Goal: Task Accomplishment & Management: Use online tool/utility

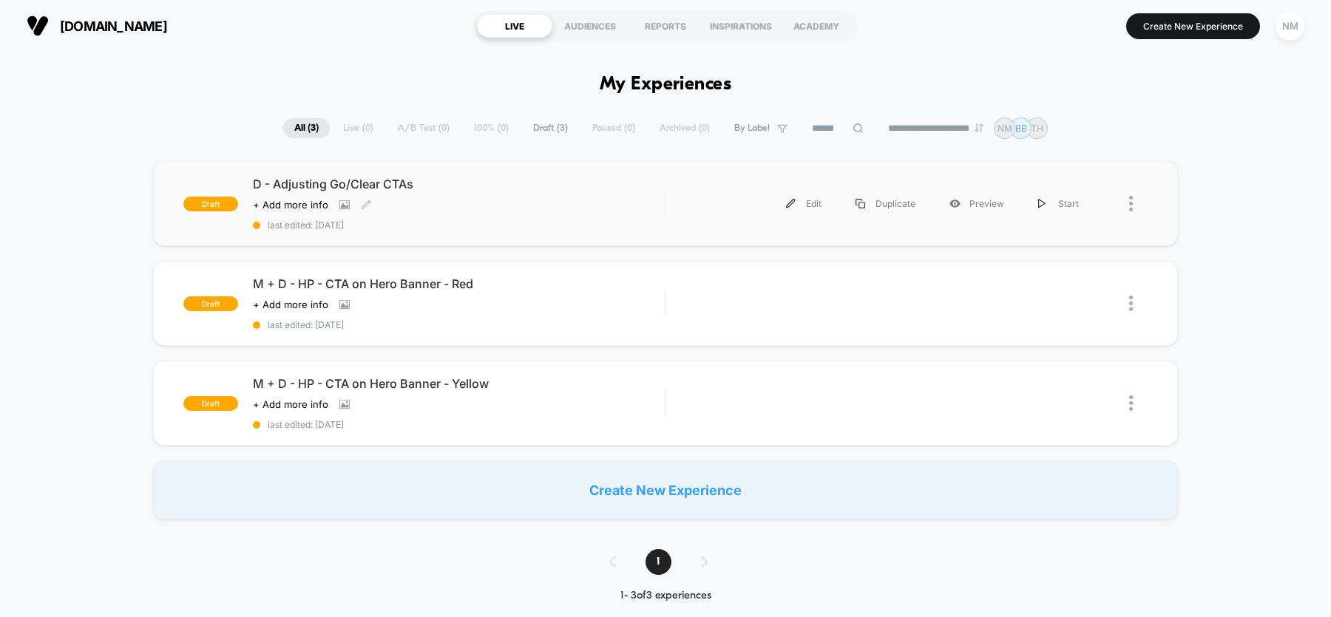
click at [544, 203] on div "D - Adjusting Go/Clear CTAs Click to view images Click to edit experience detai…" at bounding box center [459, 204] width 412 height 54
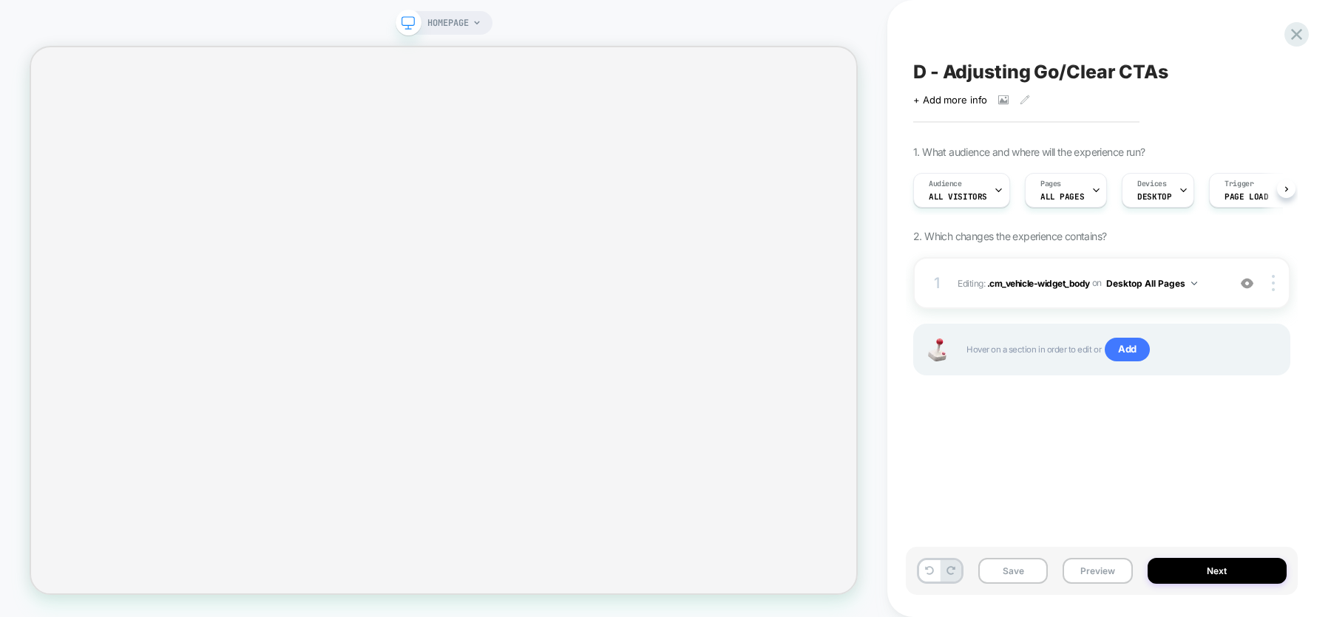
scroll to position [0, 1]
click at [1077, 298] on div "1 Editing : .cm_vehicle-widget_body .cm_vehicle-widget_body on Desktop All Page…" at bounding box center [1101, 283] width 377 height 52
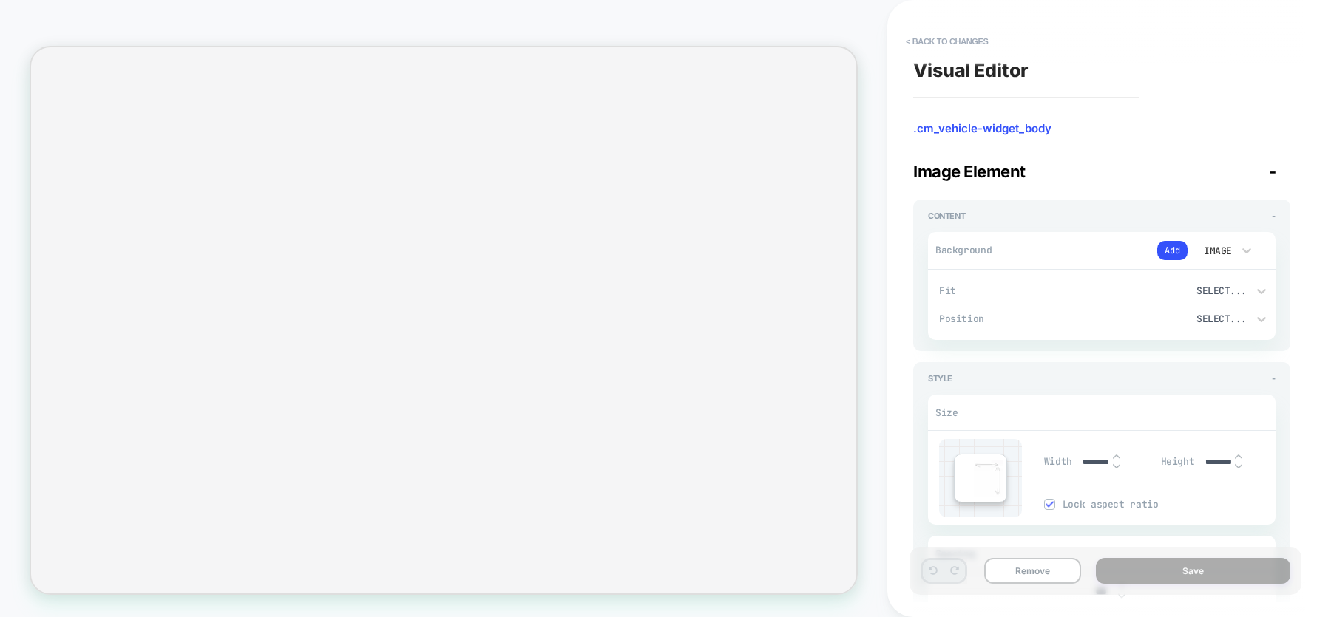
click at [985, 288] on span "Fit" at bounding box center [1023, 291] width 169 height 13
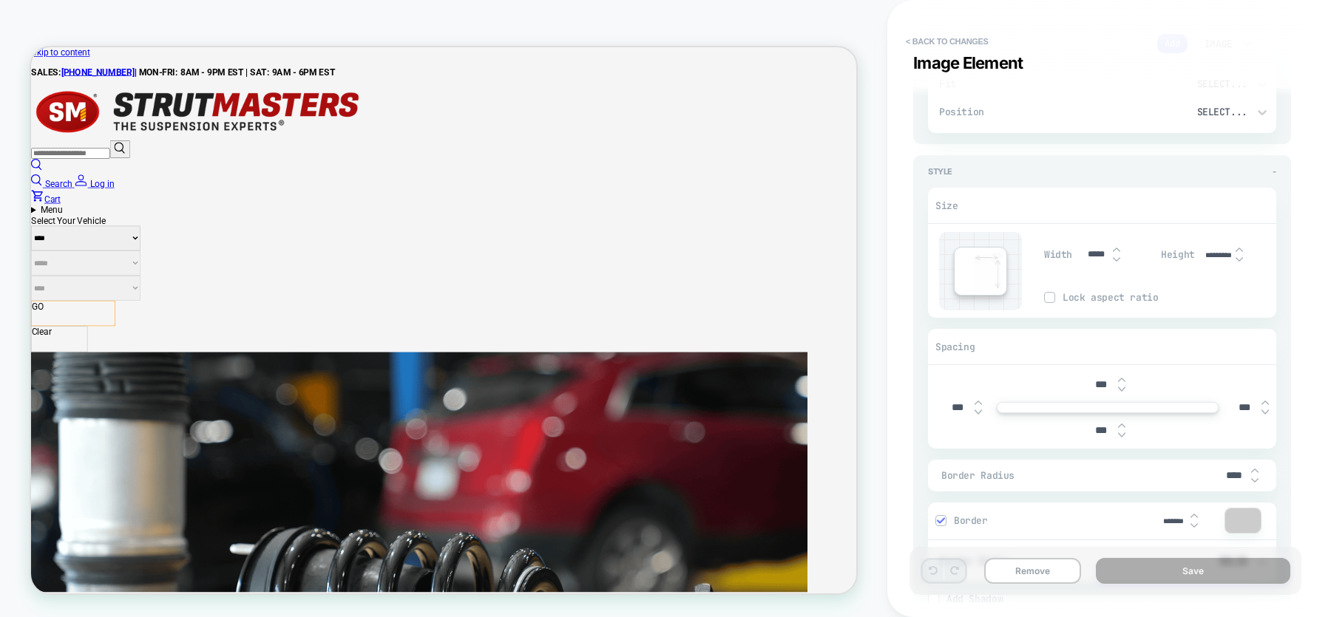
scroll to position [2978, 0]
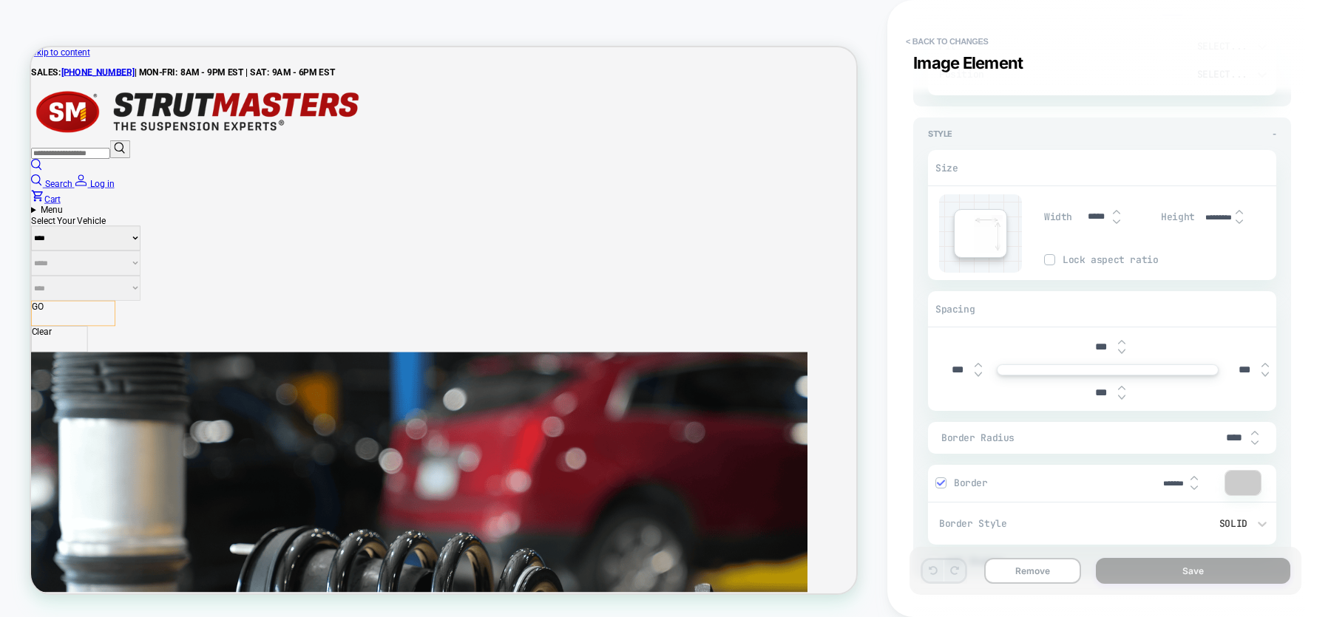
click at [940, 479] on img at bounding box center [940, 482] width 7 height 7
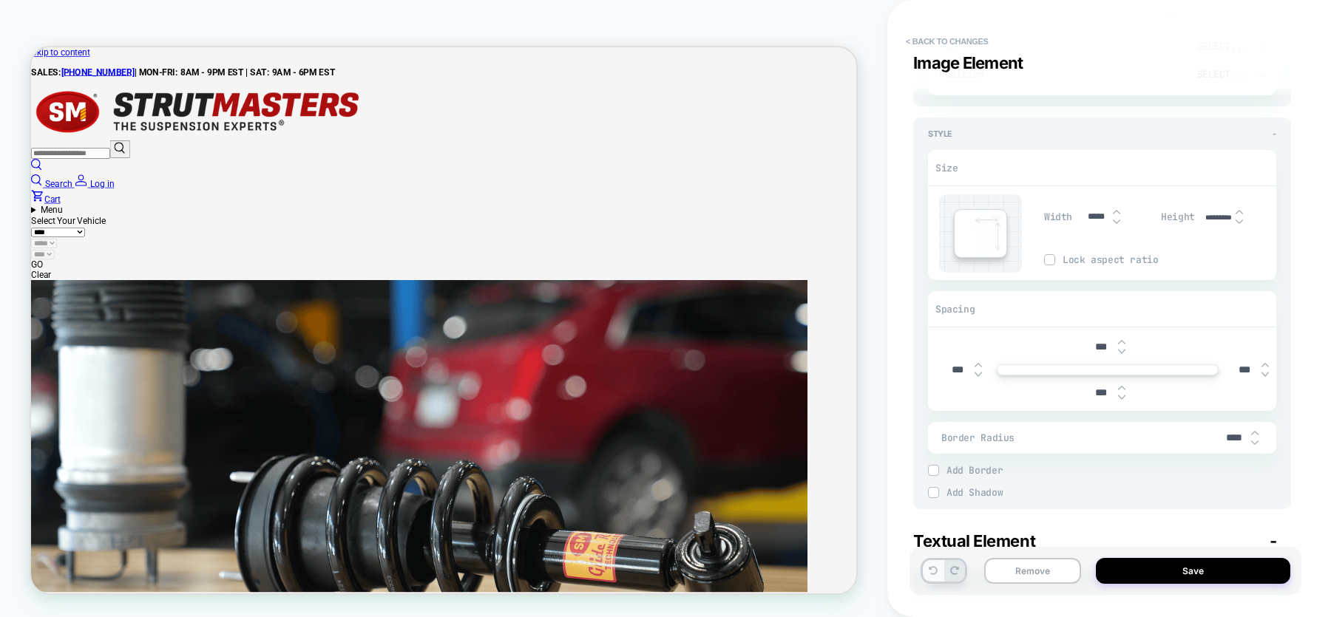
click at [930, 567] on icon at bounding box center [933, 570] width 9 height 9
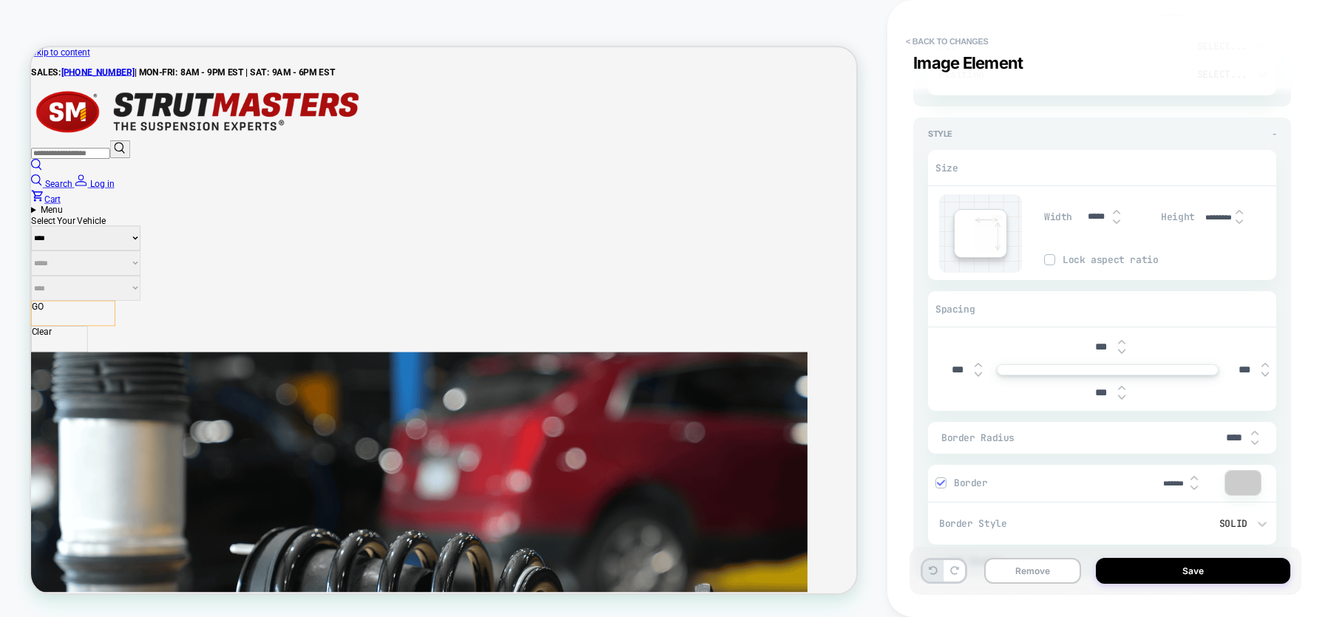
click at [941, 479] on img at bounding box center [940, 482] width 7 height 7
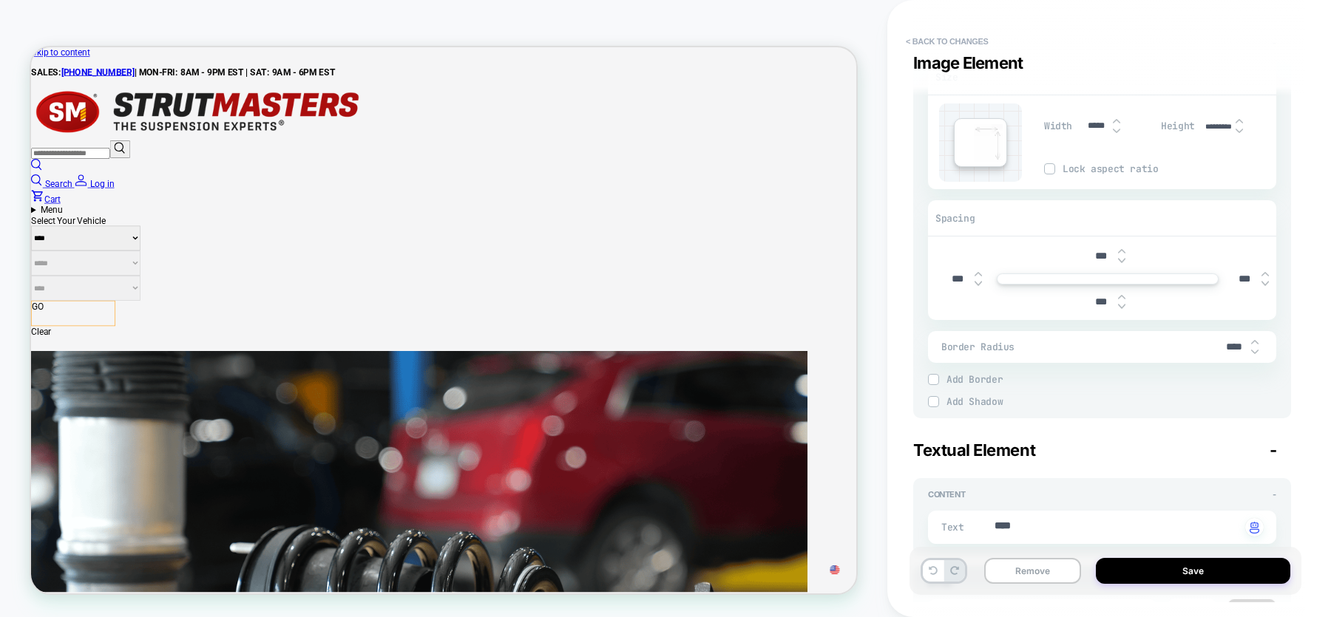
scroll to position [3066, 0]
click at [935, 572] on icon at bounding box center [933, 570] width 9 height 9
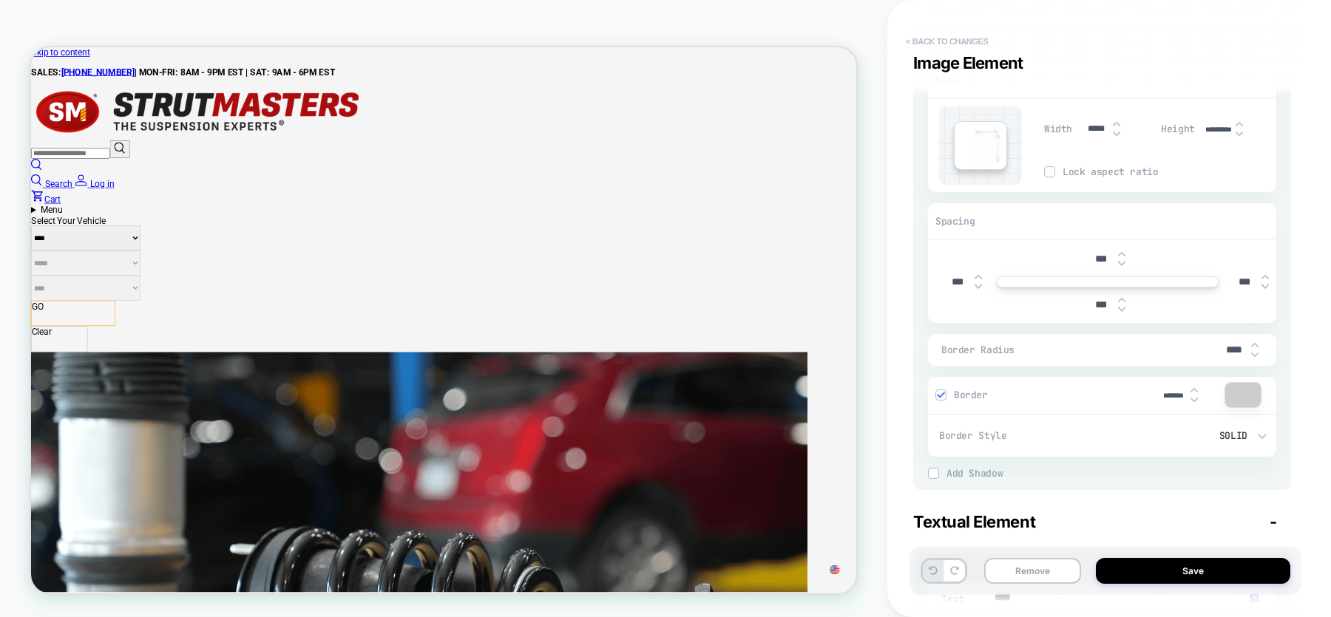
click at [958, 43] on button "< Back to changes" at bounding box center [947, 42] width 98 height 24
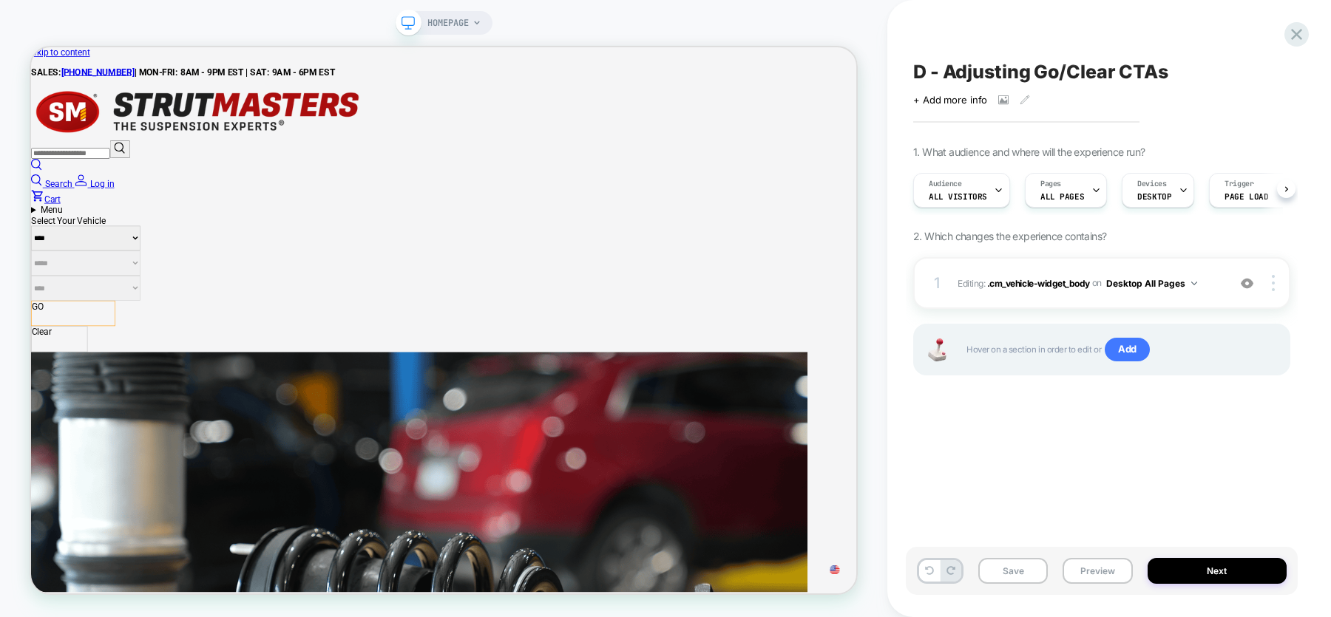
scroll to position [0, 1]
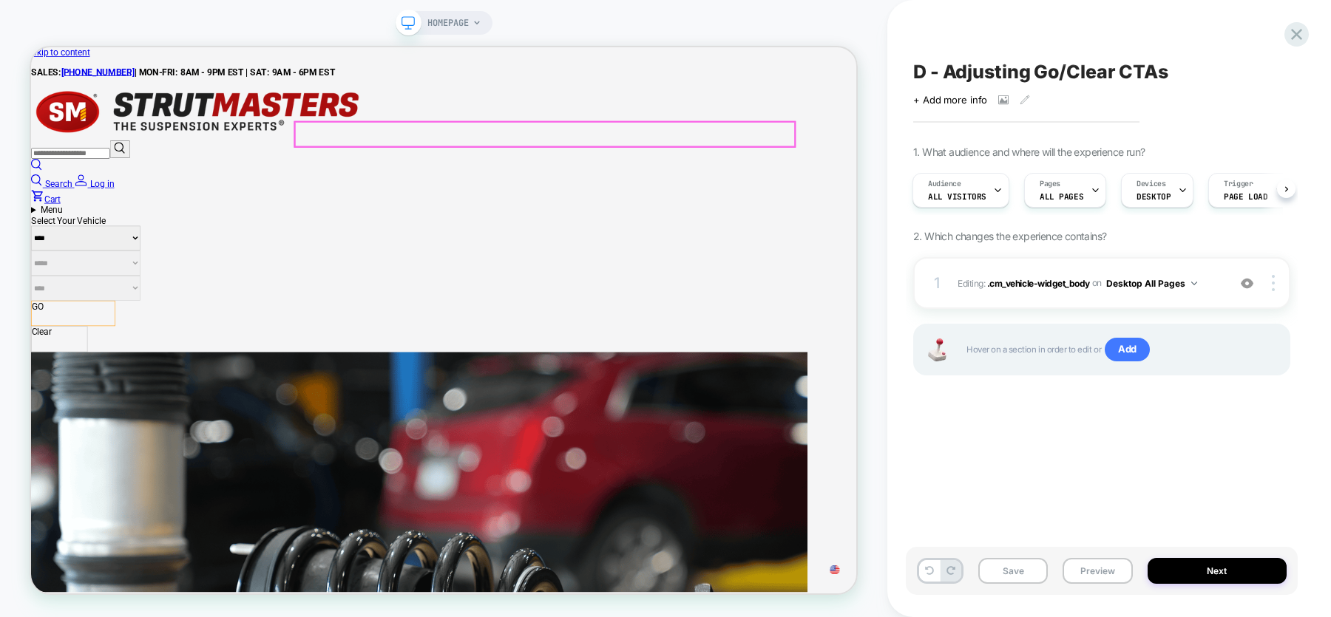
click at [1006, 385] on div "GO Clear" at bounding box center [581, 420] width 1101 height 70
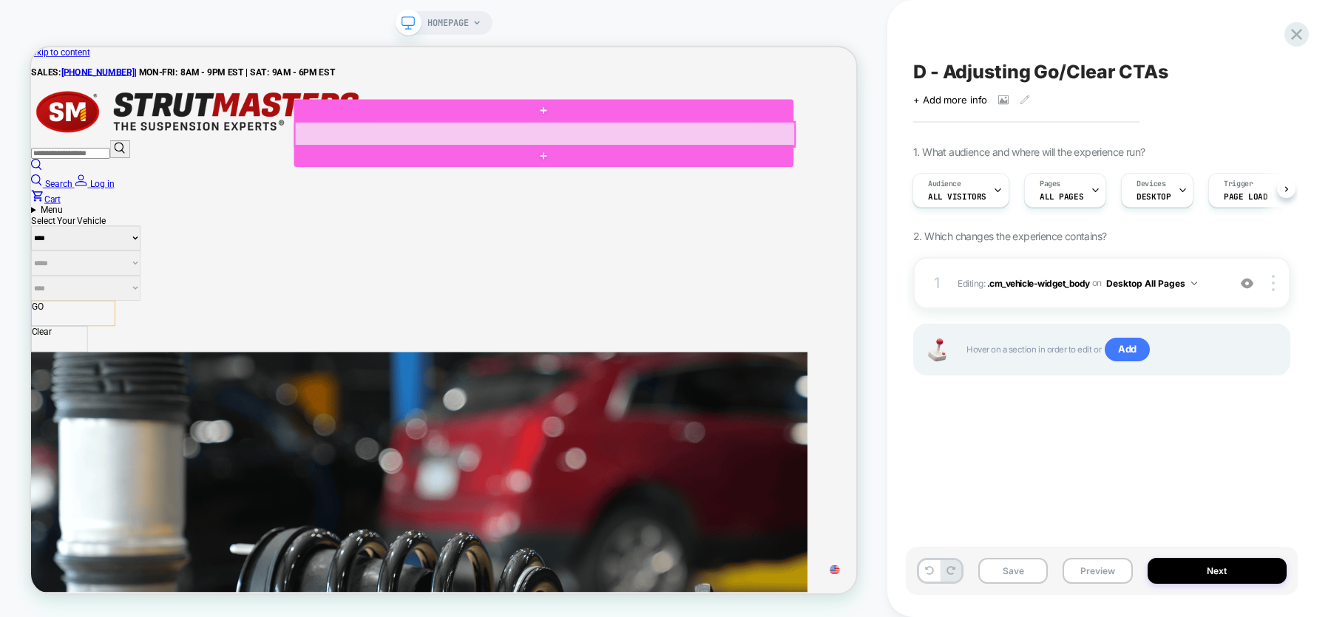
click at [1006, 163] on div at bounding box center [716, 163] width 666 height 33
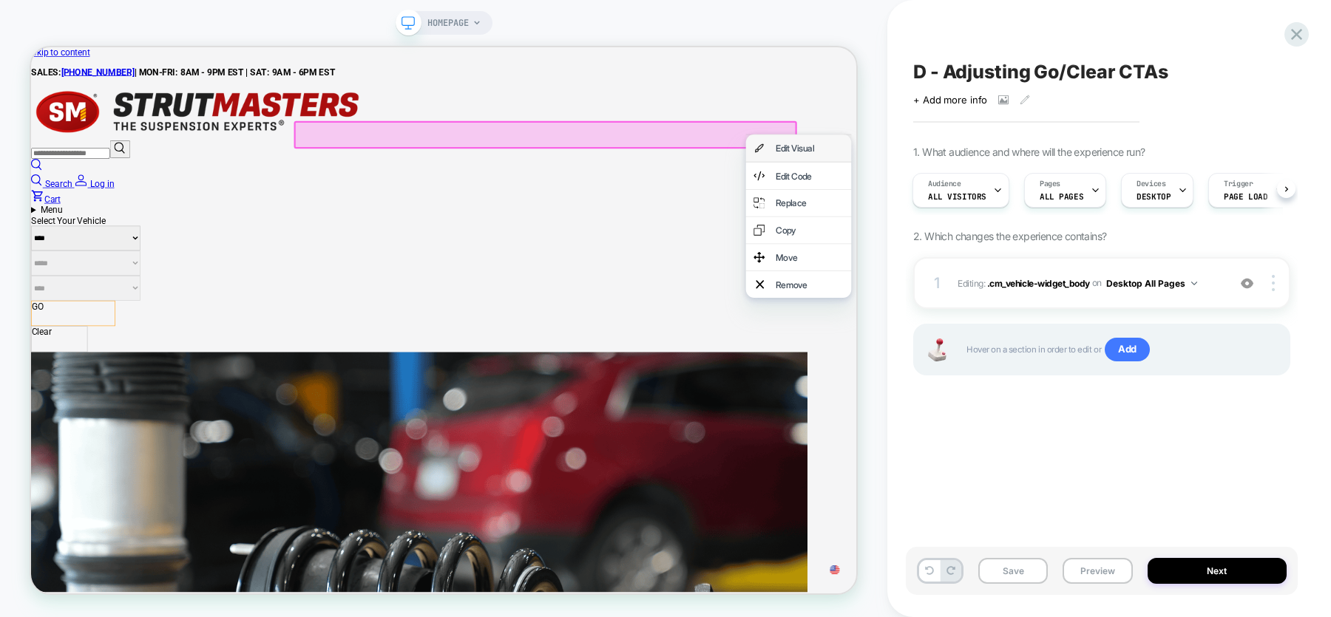
click at [1029, 181] on div "Edit Visual" at bounding box center [1069, 182] width 90 height 15
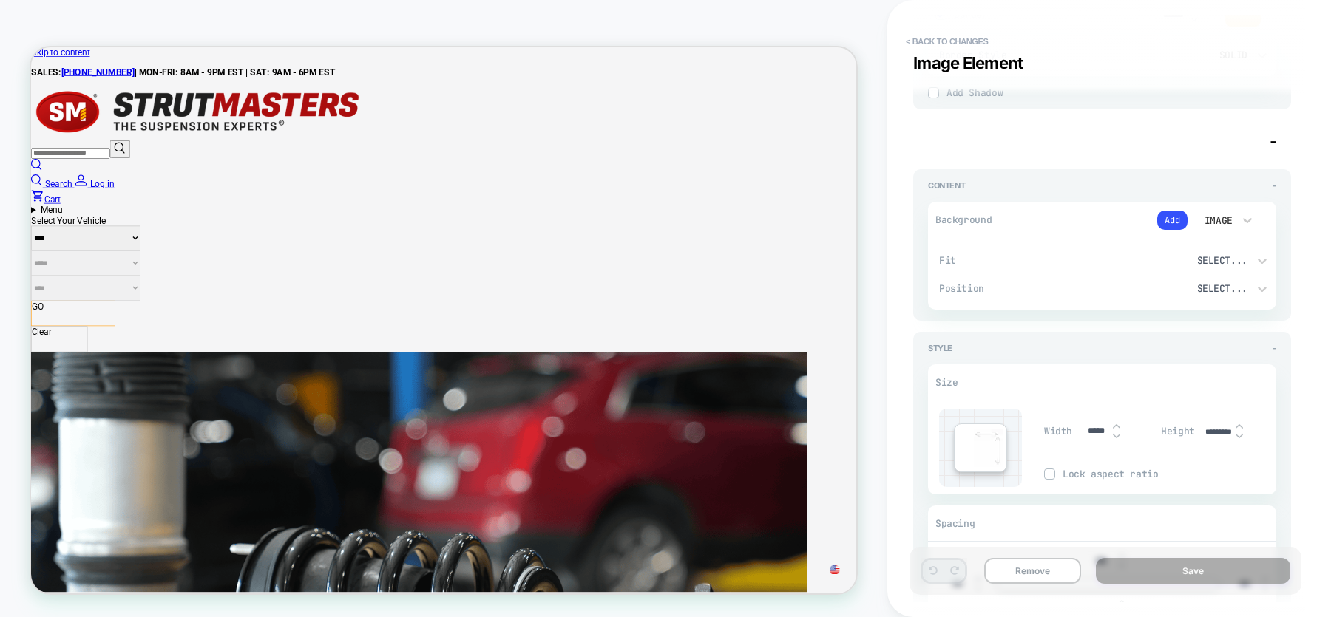
scroll to position [2758, 0]
click at [1274, 141] on span "-" at bounding box center [1273, 146] width 7 height 19
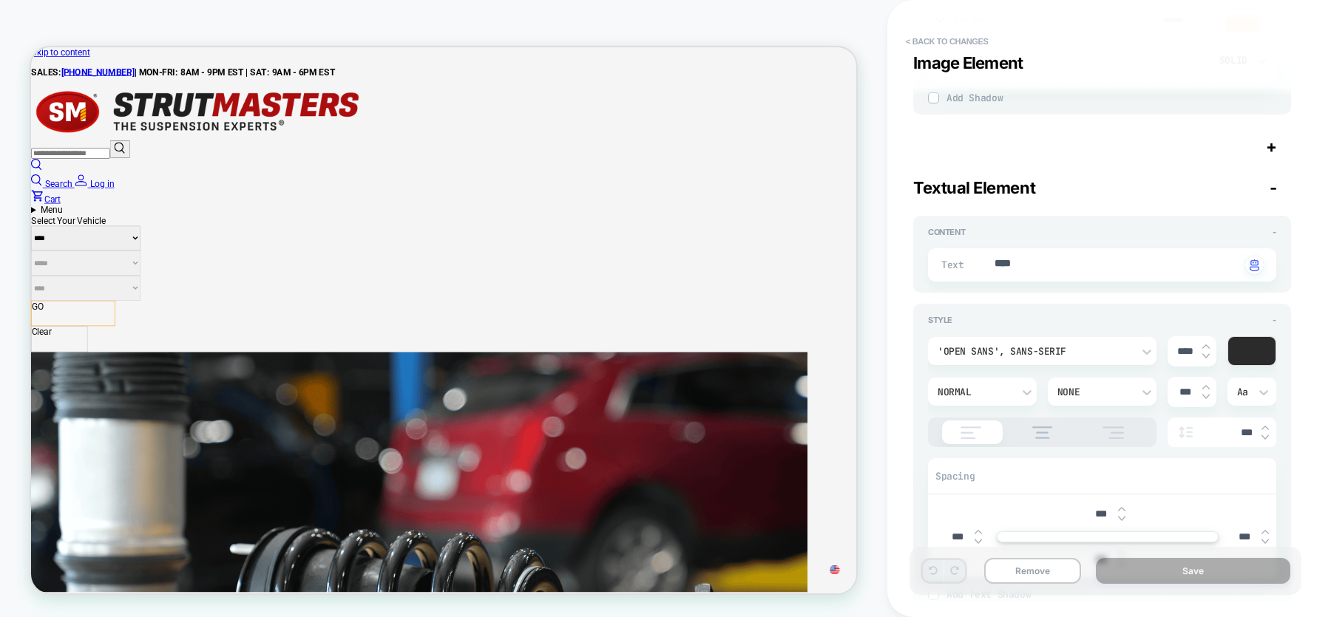
scroll to position [2695, 0]
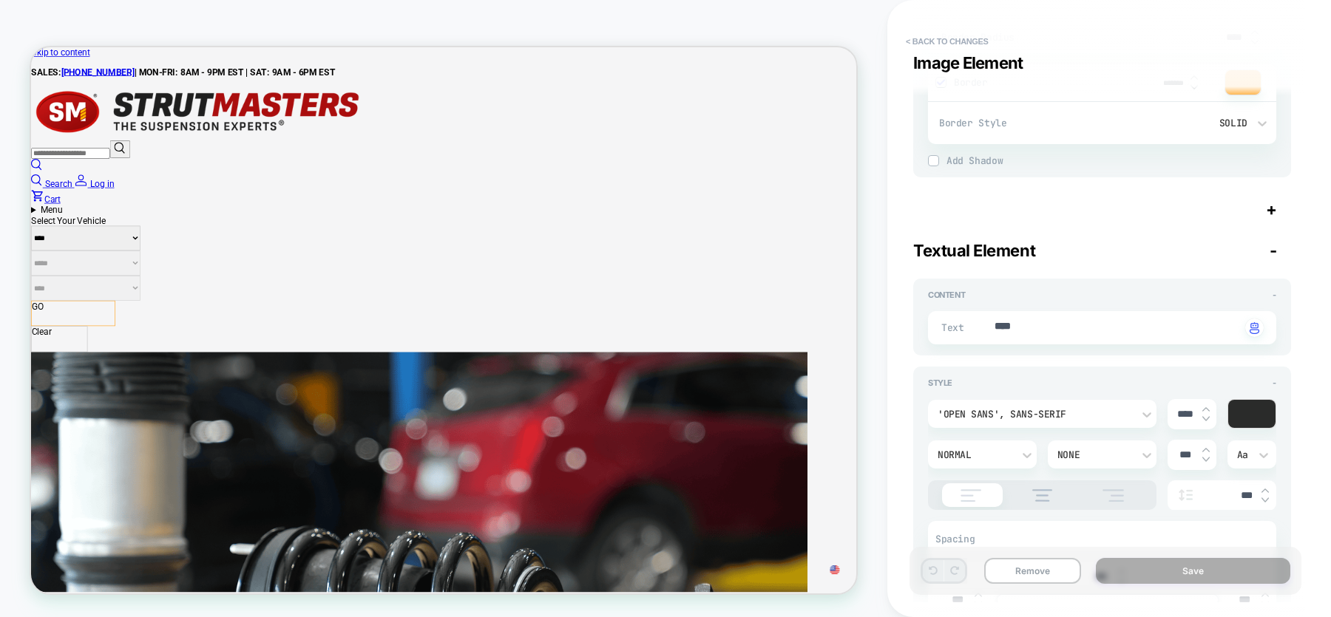
click at [1271, 200] on span "+" at bounding box center [1271, 209] width 11 height 19
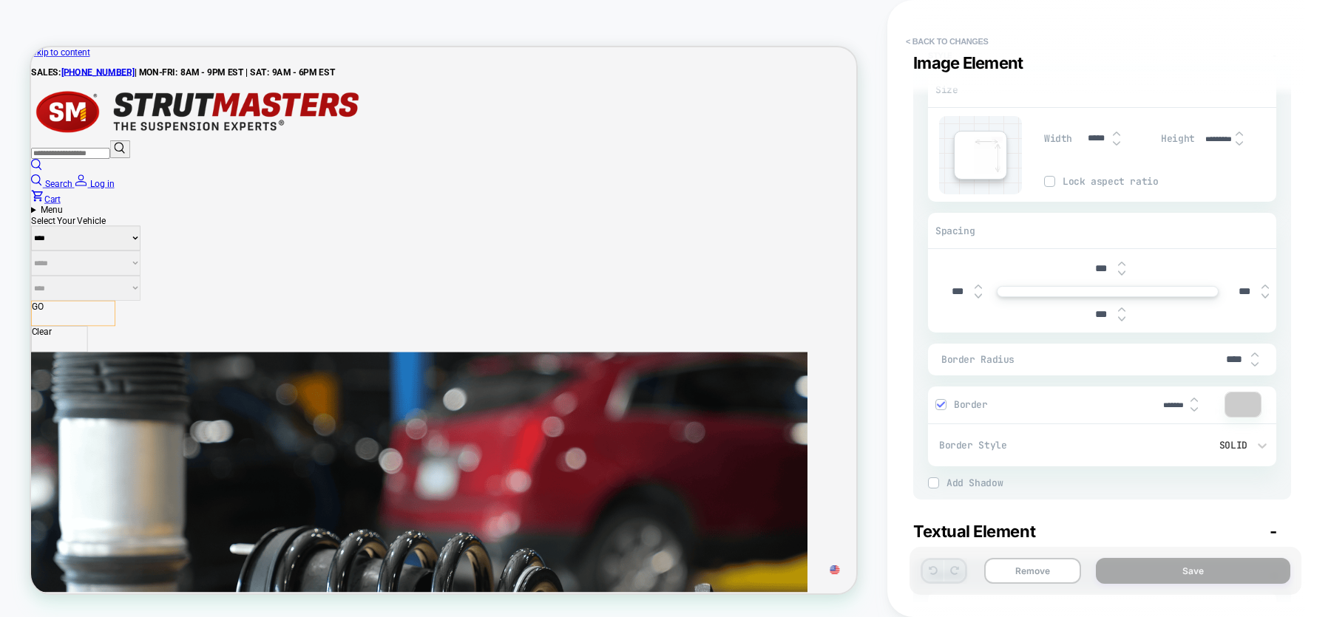
scroll to position [3070, 0]
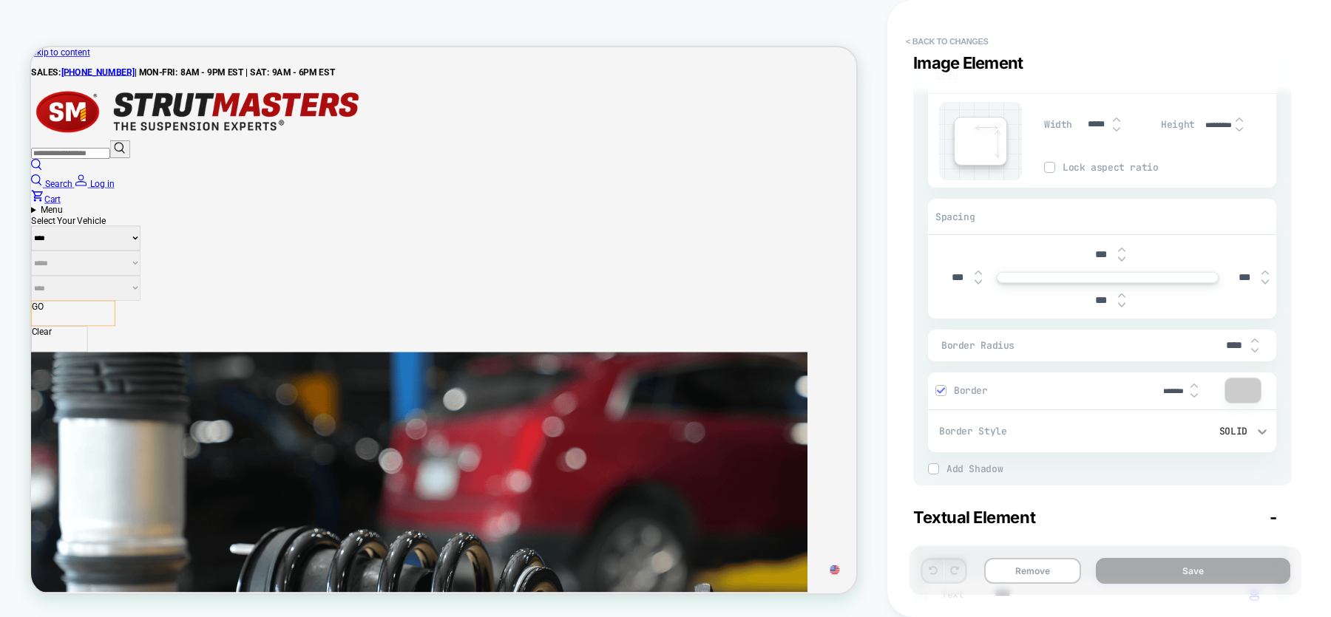
click at [1260, 430] on icon at bounding box center [1262, 432] width 9 height 5
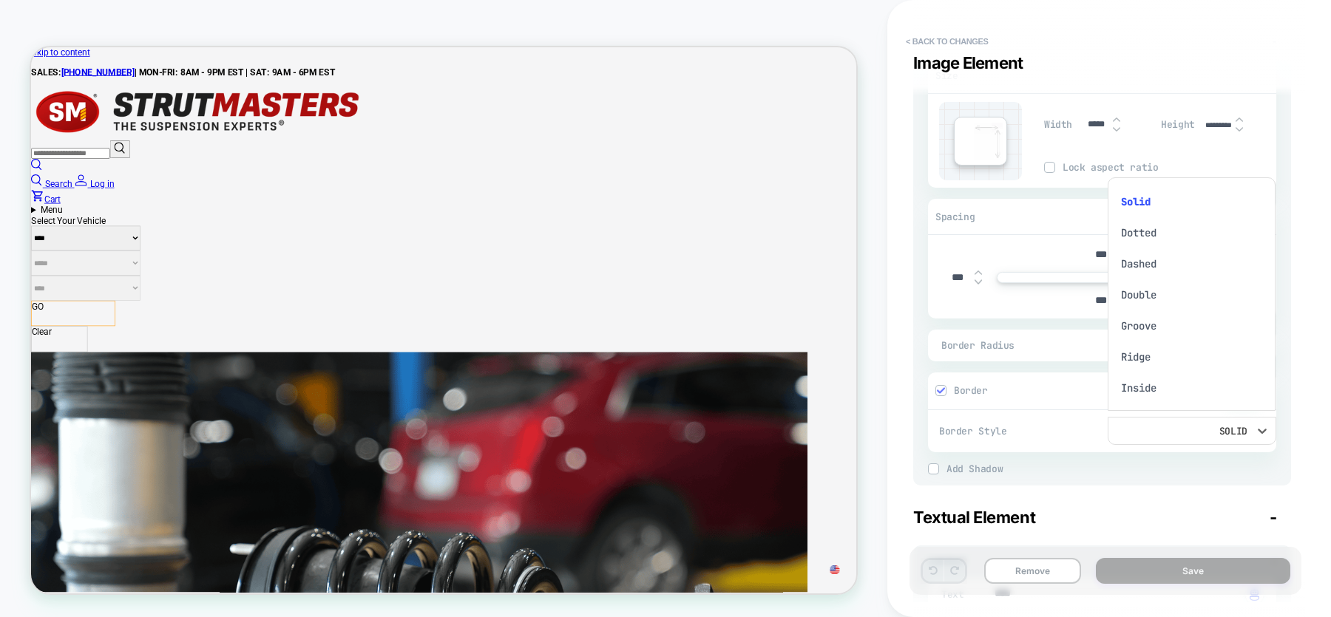
click at [1063, 429] on div at bounding box center [665, 308] width 1331 height 617
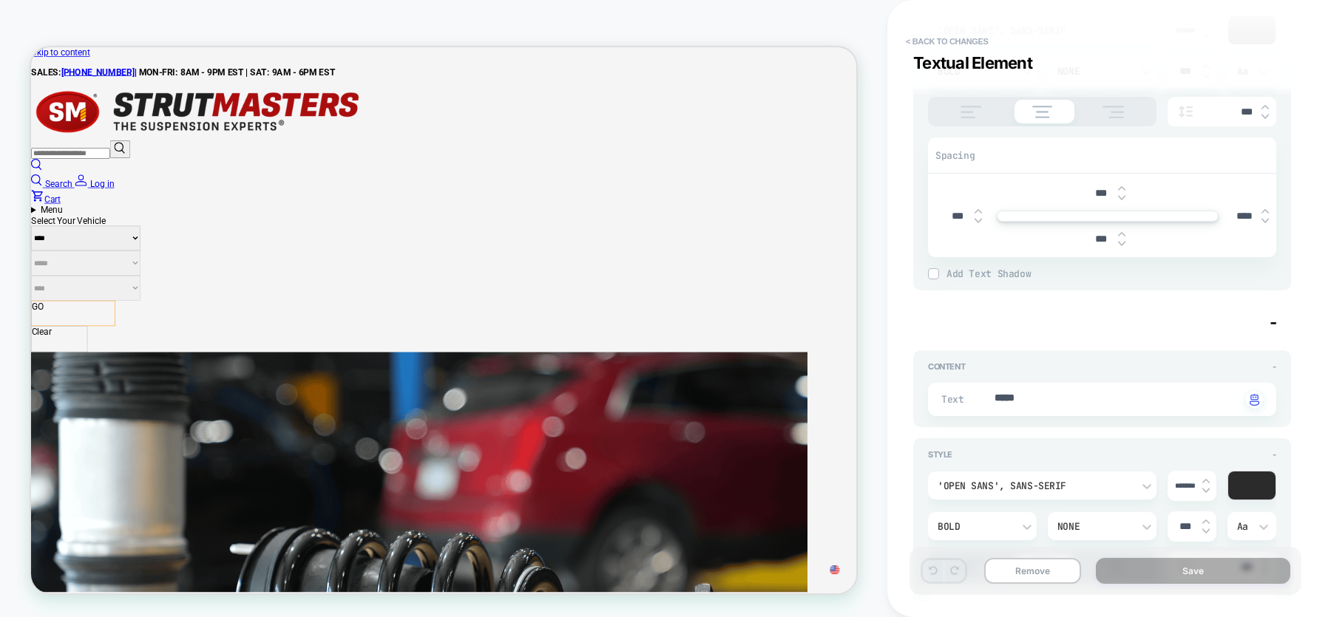
scroll to position [24360, 0]
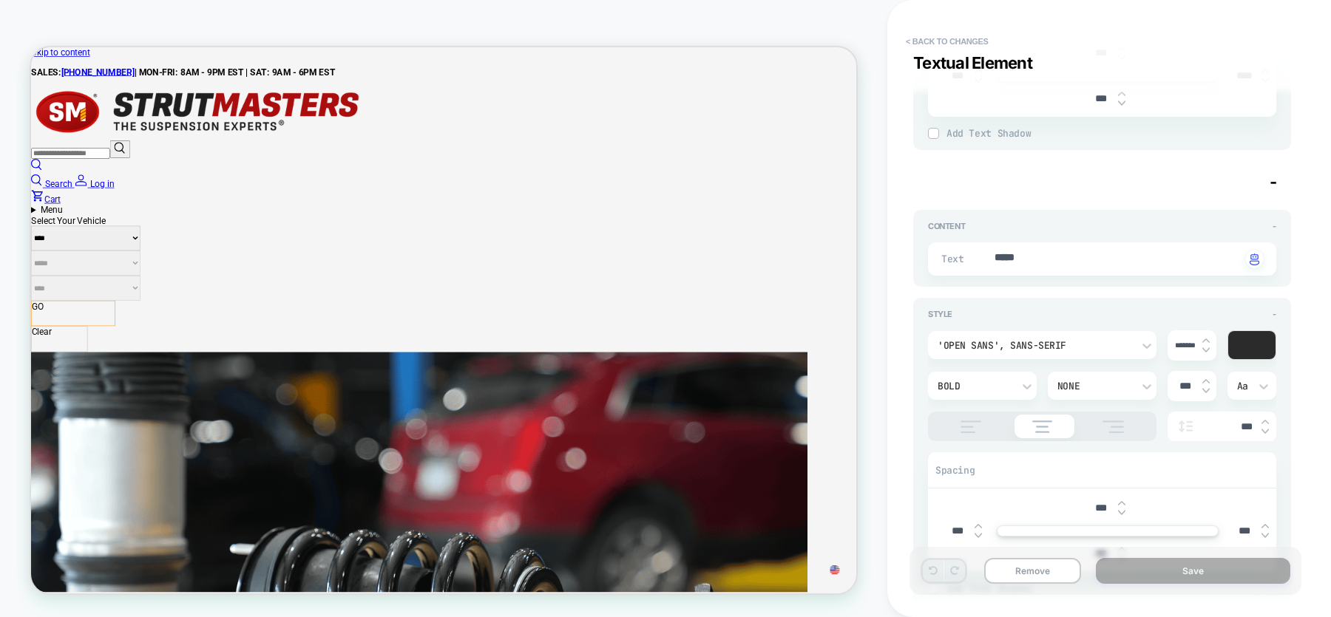
click at [1090, 380] on div "None" at bounding box center [1094, 386] width 75 height 13
click at [1086, 440] on div "Underline" at bounding box center [1102, 433] width 97 height 31
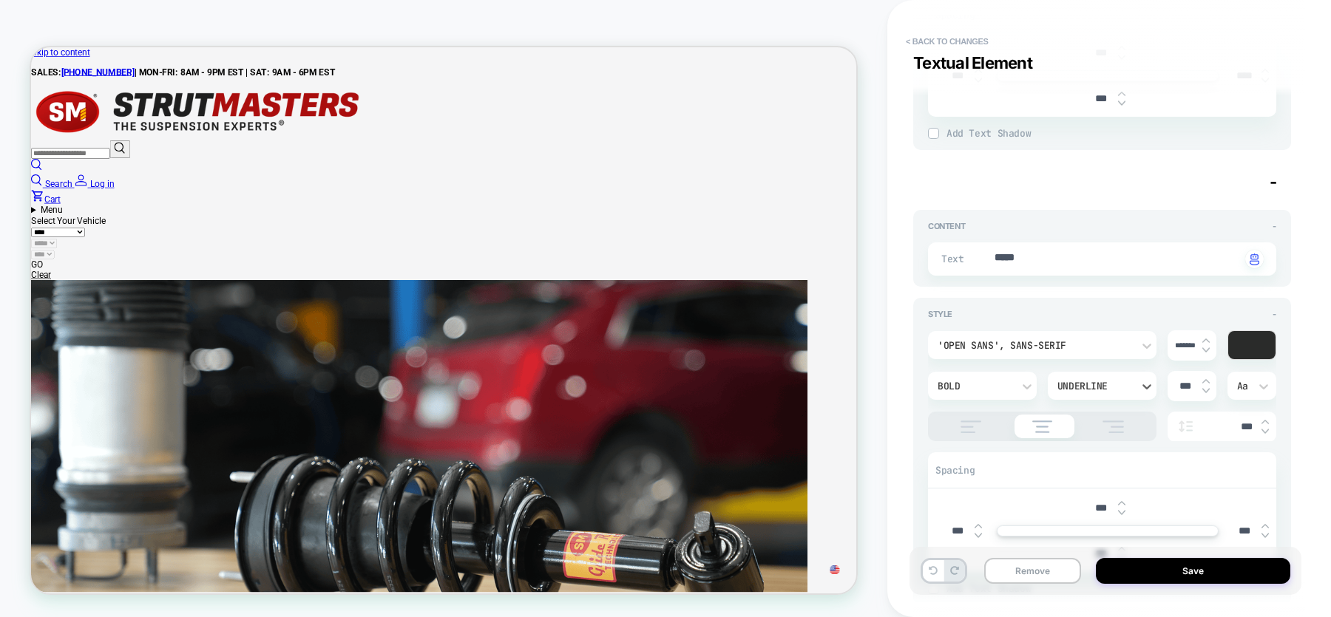
type textarea "*"
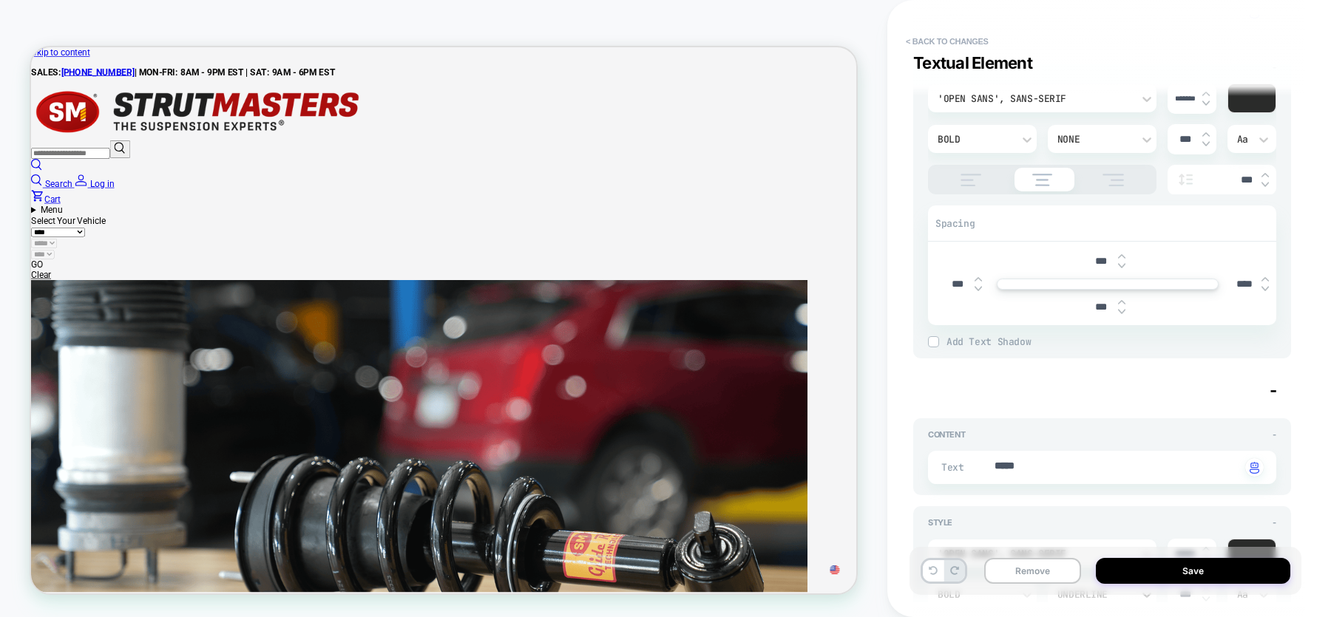
scroll to position [24150, 0]
click at [921, 37] on button "< Back to changes" at bounding box center [947, 42] width 98 height 24
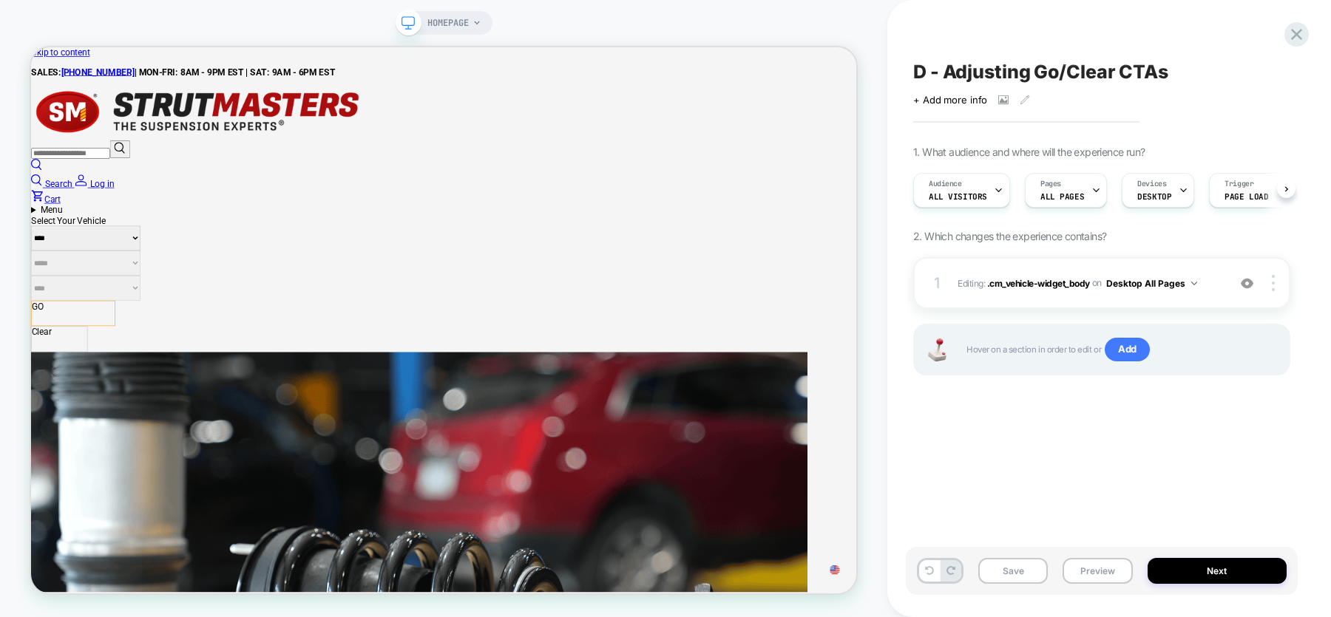
scroll to position [0, 1]
